Goal: Task Accomplishment & Management: Use online tool/utility

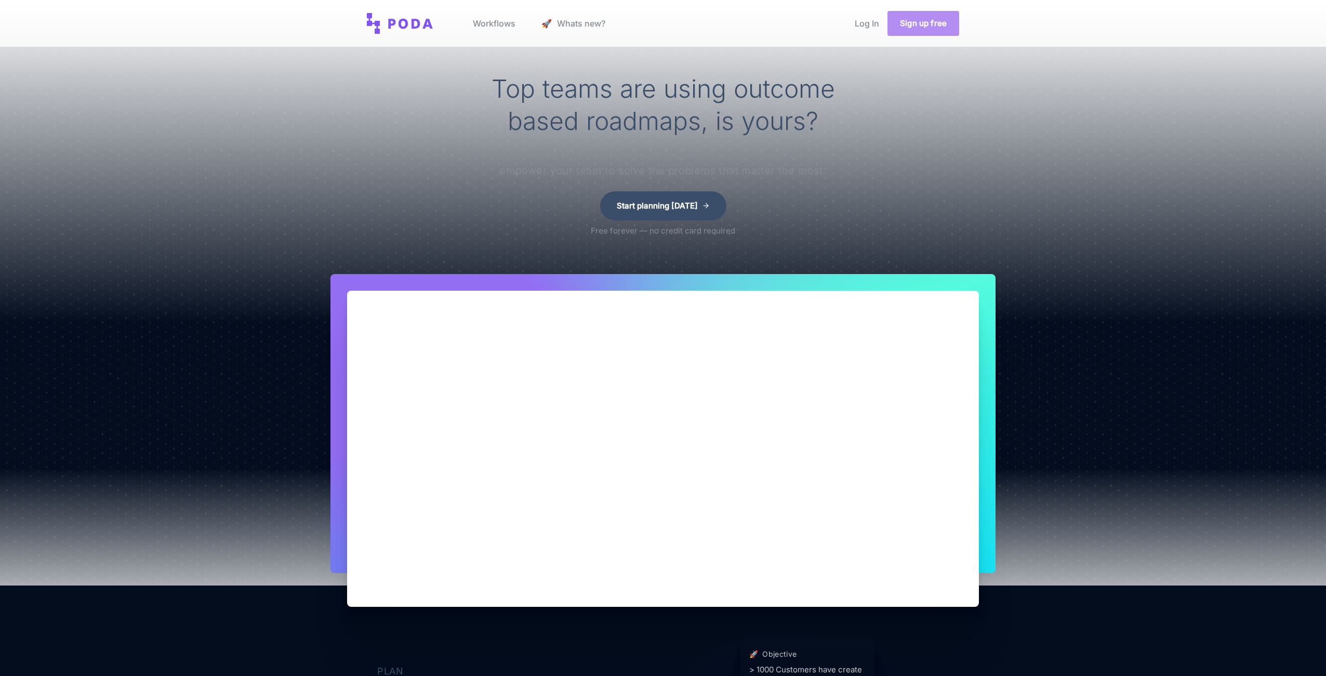
click at [920, 24] on link "Sign up free" at bounding box center [924, 23] width 72 height 25
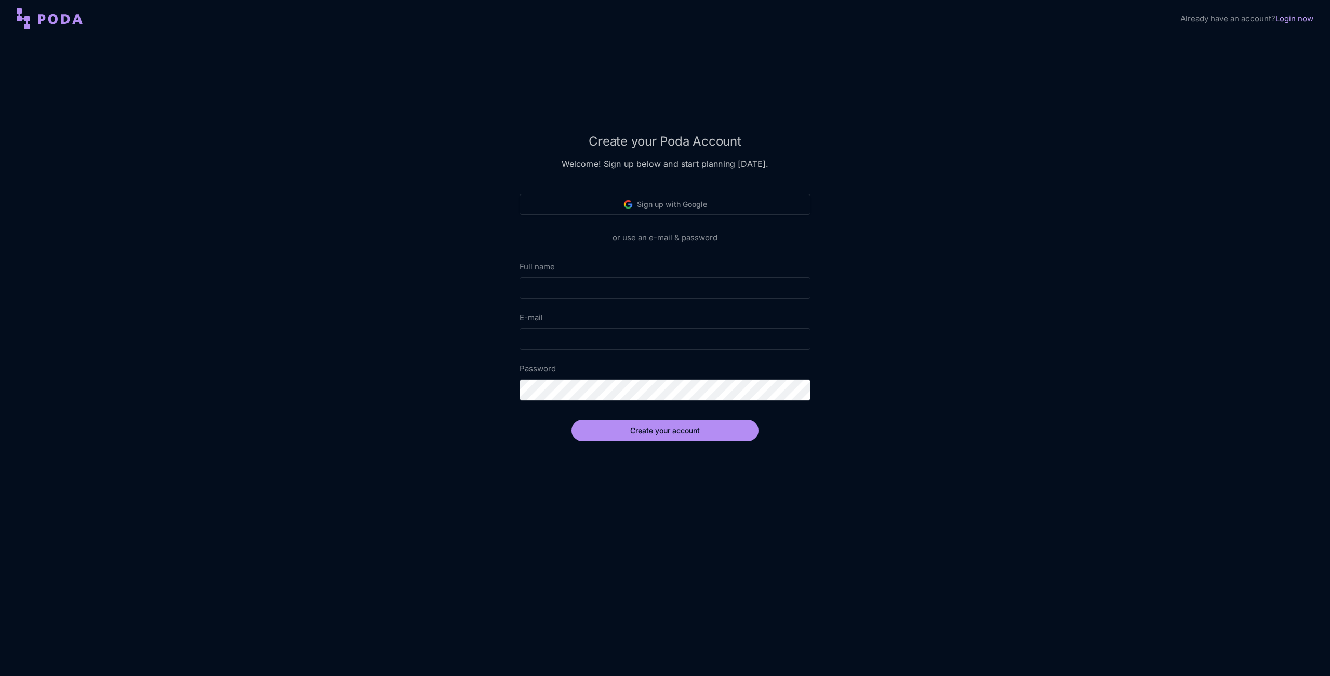
click at [1308, 19] on link "Login now" at bounding box center [1295, 19] width 38 height 10
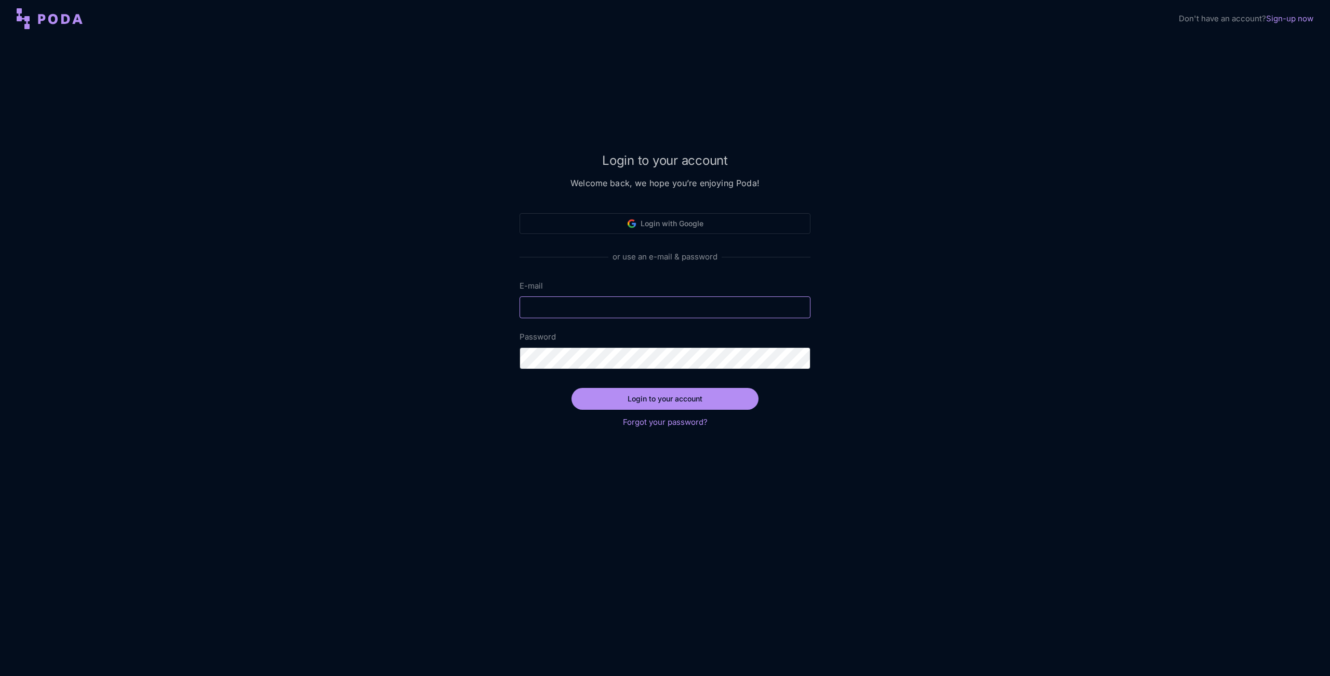
click at [606, 304] on input "E-mail" at bounding box center [665, 307] width 291 height 22
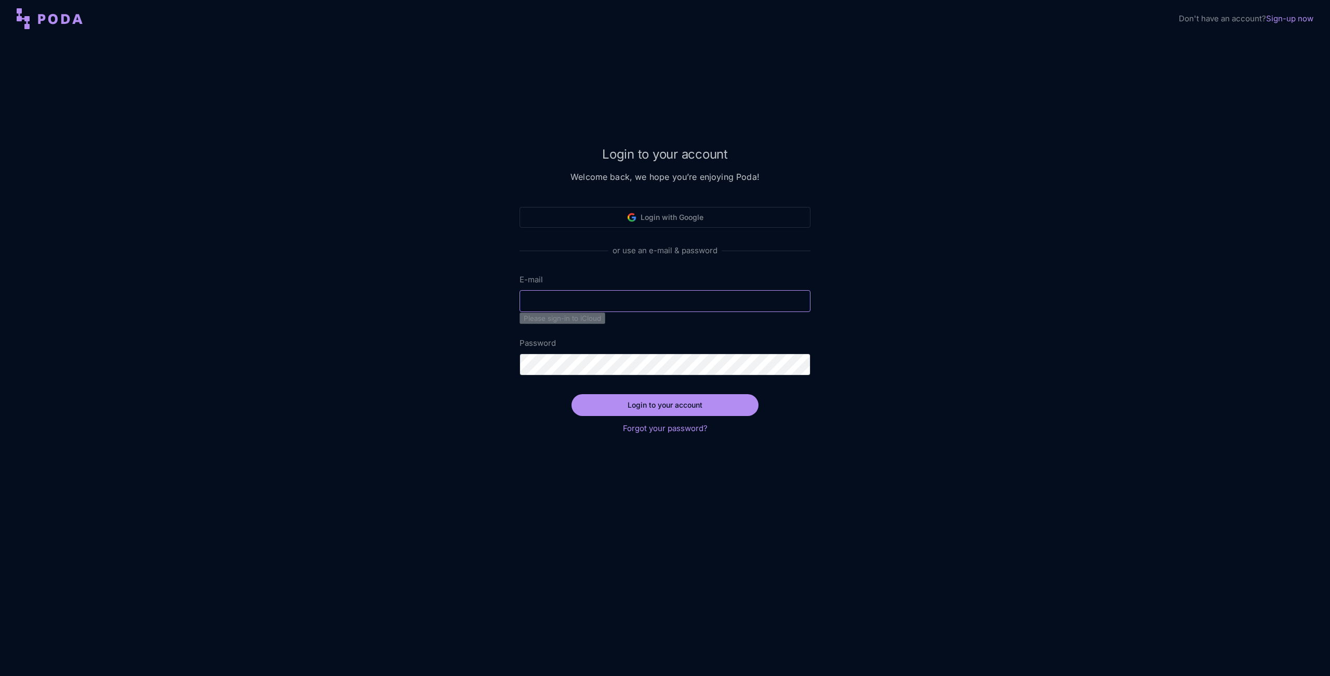
type input "[EMAIL_ADDRESS][DOMAIN_NAME]"
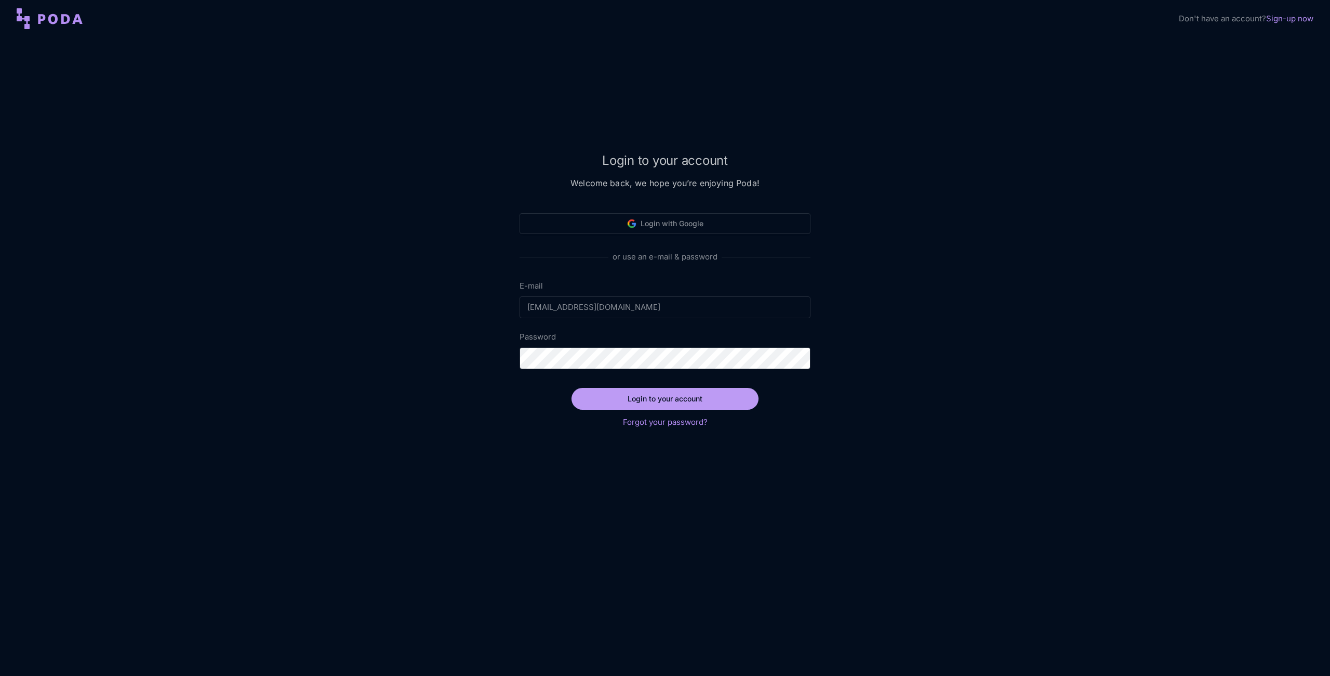
click at [608, 408] on button "Login to your account" at bounding box center [665, 399] width 187 height 22
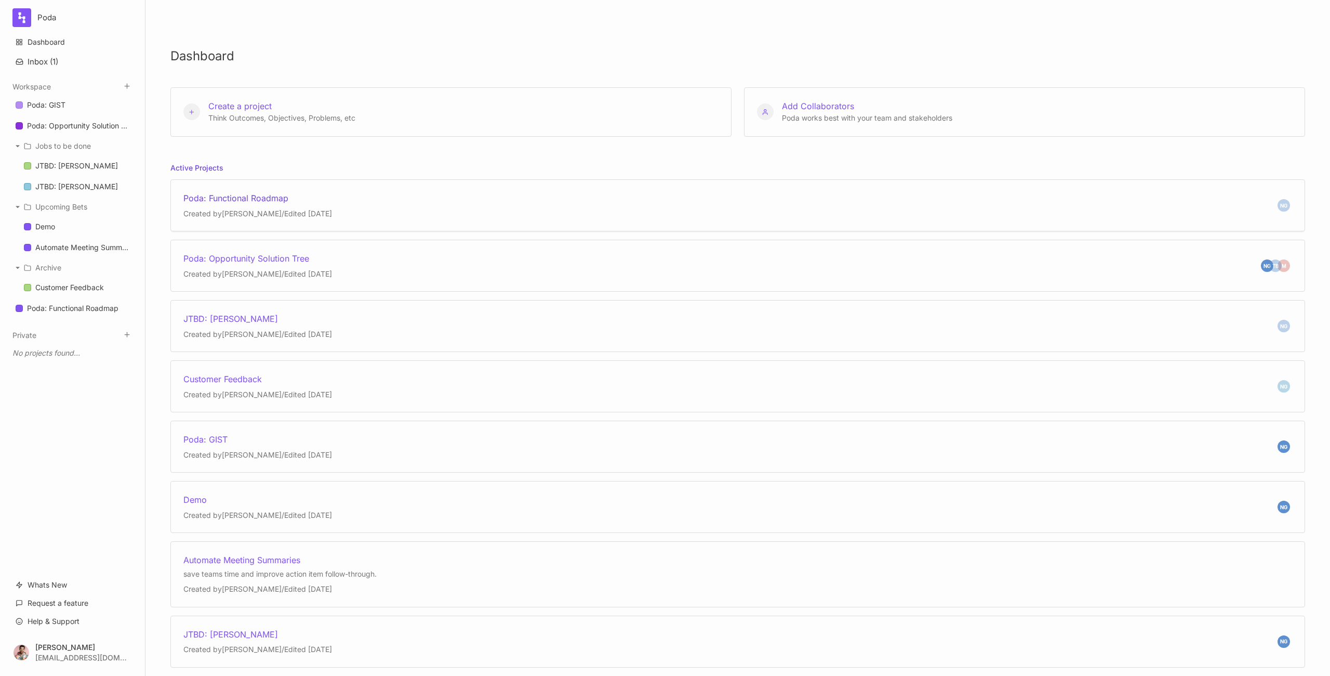
click at [472, 217] on div "NG Poda: Functional Roadmap Created by [PERSON_NAME] / Edited [DATE]" at bounding box center [737, 205] width 1135 height 52
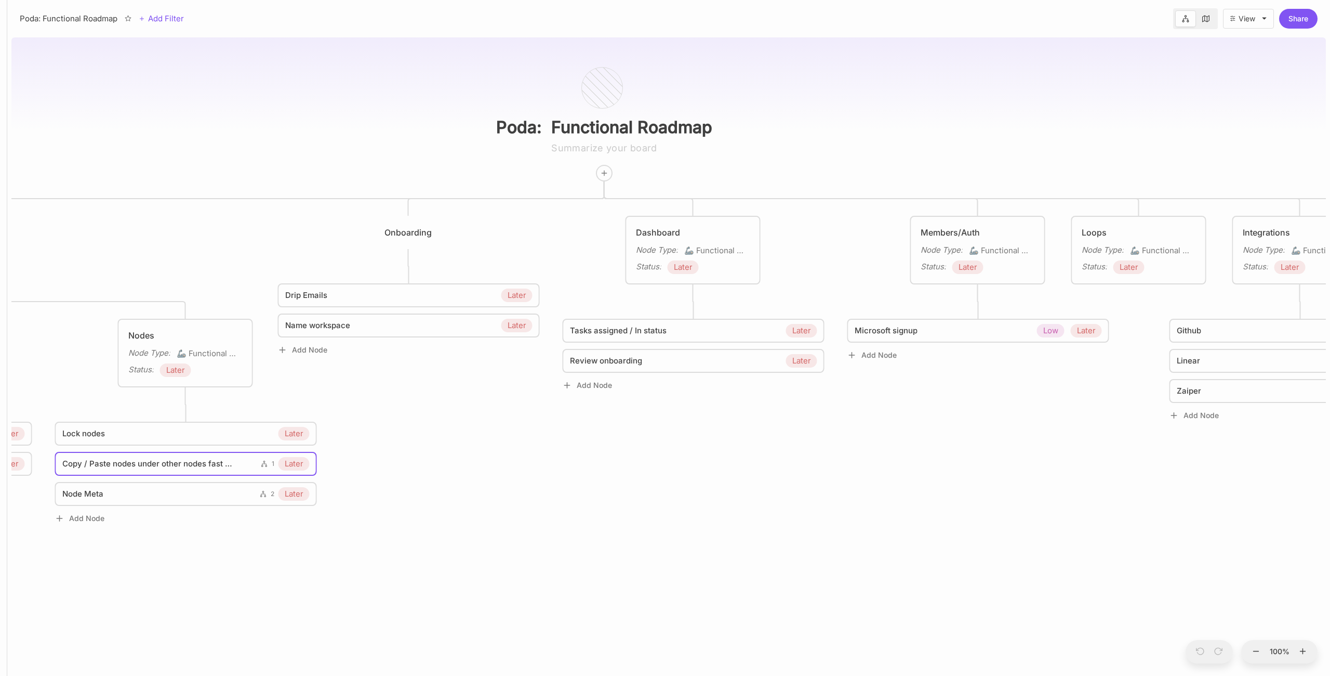
click at [833, 548] on div "Poda: Functional Roadmap Projects Node Type : 🦾 Functional Area Status : Later …" at bounding box center [668, 354] width 1315 height 642
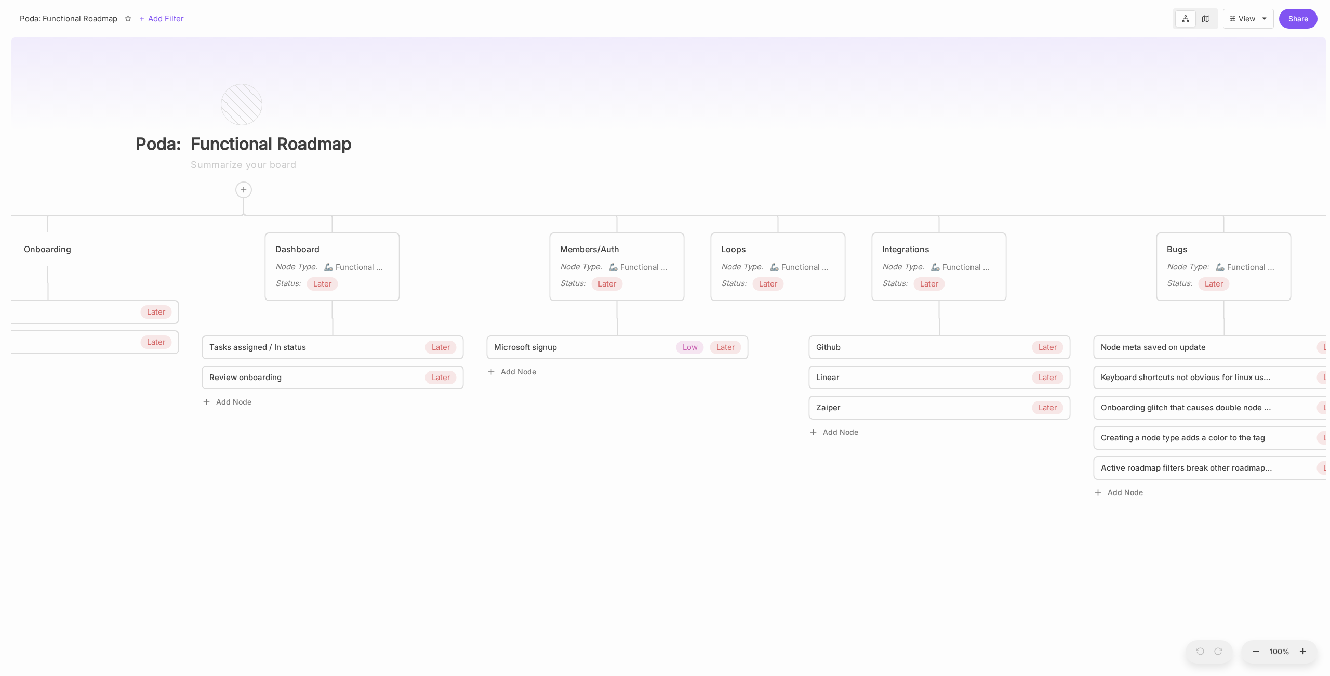
drag, startPoint x: 498, startPoint y: 495, endPoint x: 149, endPoint y: 494, distance: 348.7
click at [146, 496] on div "Poda: Functional Roadmap Projects Node Type : 🦾 Functional Area Status : Later …" at bounding box center [668, 354] width 1315 height 642
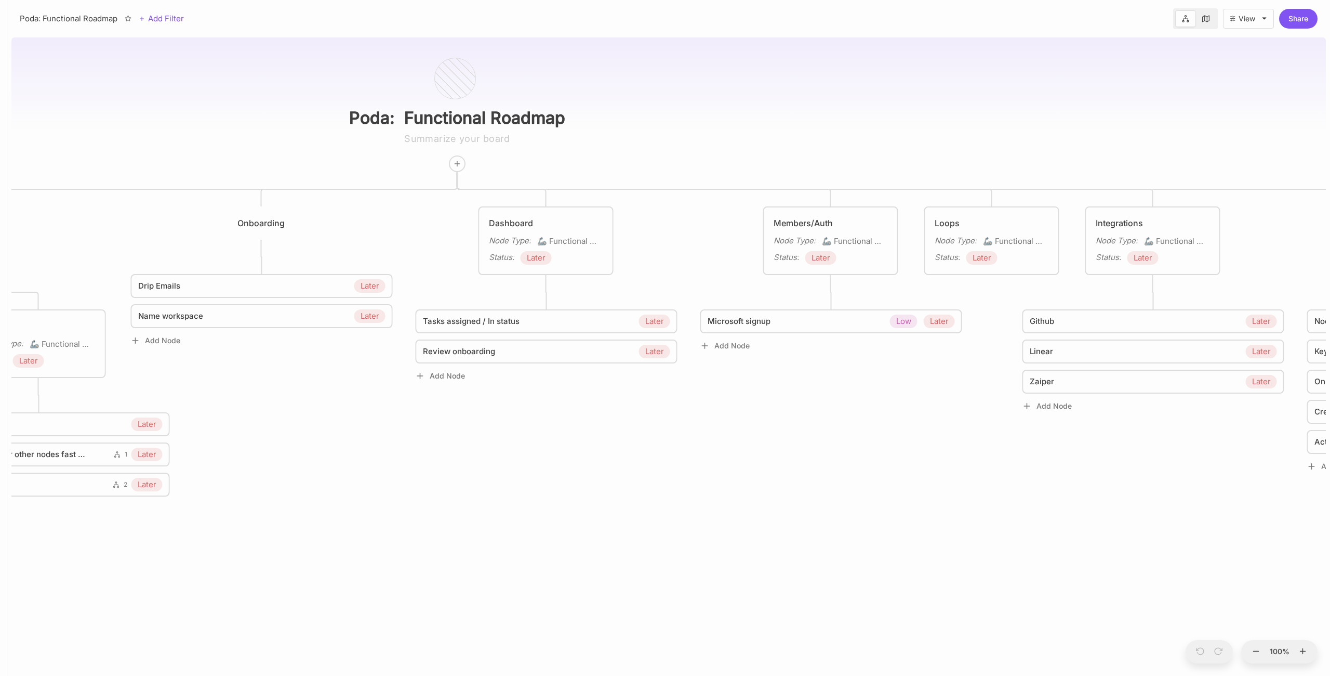
drag, startPoint x: 972, startPoint y: 459, endPoint x: 1265, endPoint y: 441, distance: 293.7
click at [1250, 444] on div "Poda: Functional Roadmap Projects Node Type : 🦾 Functional Area Status : Later …" at bounding box center [668, 354] width 1315 height 642
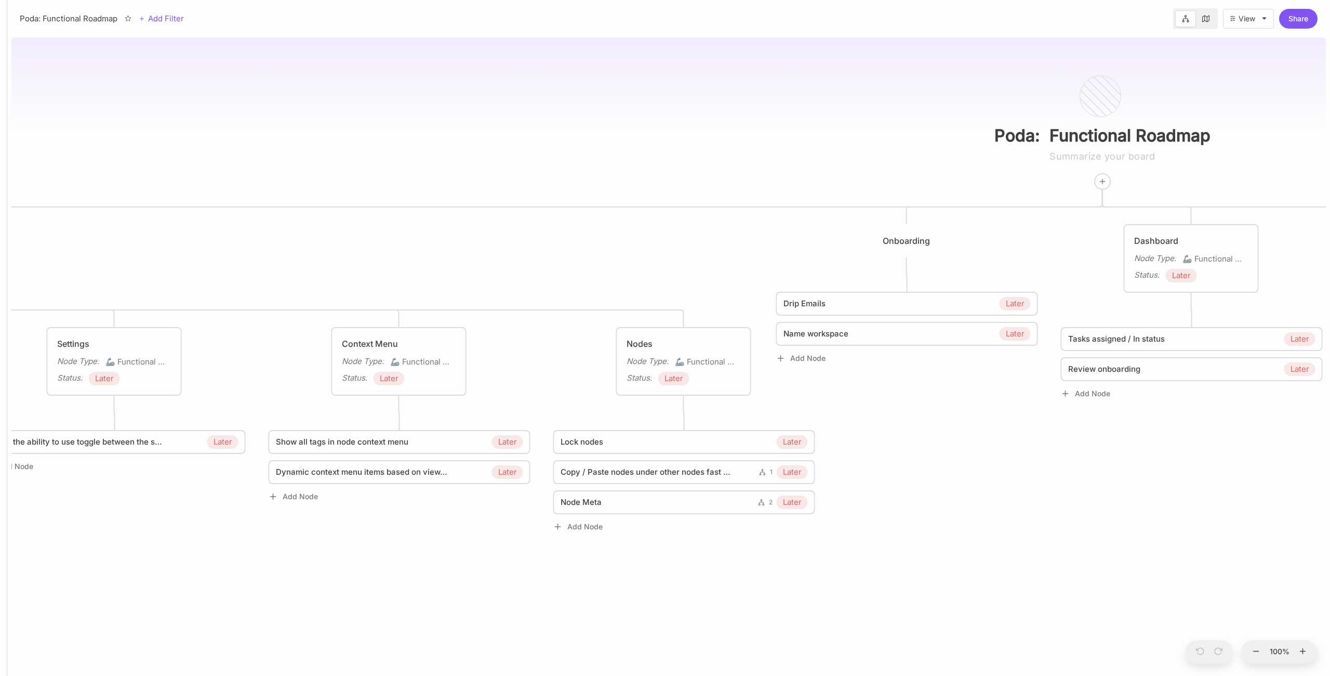
drag, startPoint x: 391, startPoint y: 190, endPoint x: 923, endPoint y: 90, distance: 541.1
click at [923, 90] on div "Poda: Functional Roadmap Projects Node Type : 🦾 Functional Area Status : Later …" at bounding box center [668, 354] width 1315 height 642
click at [1254, 19] on div "View" at bounding box center [1247, 19] width 17 height 8
select select "86c3-dfc2-3a12-0d8d"
